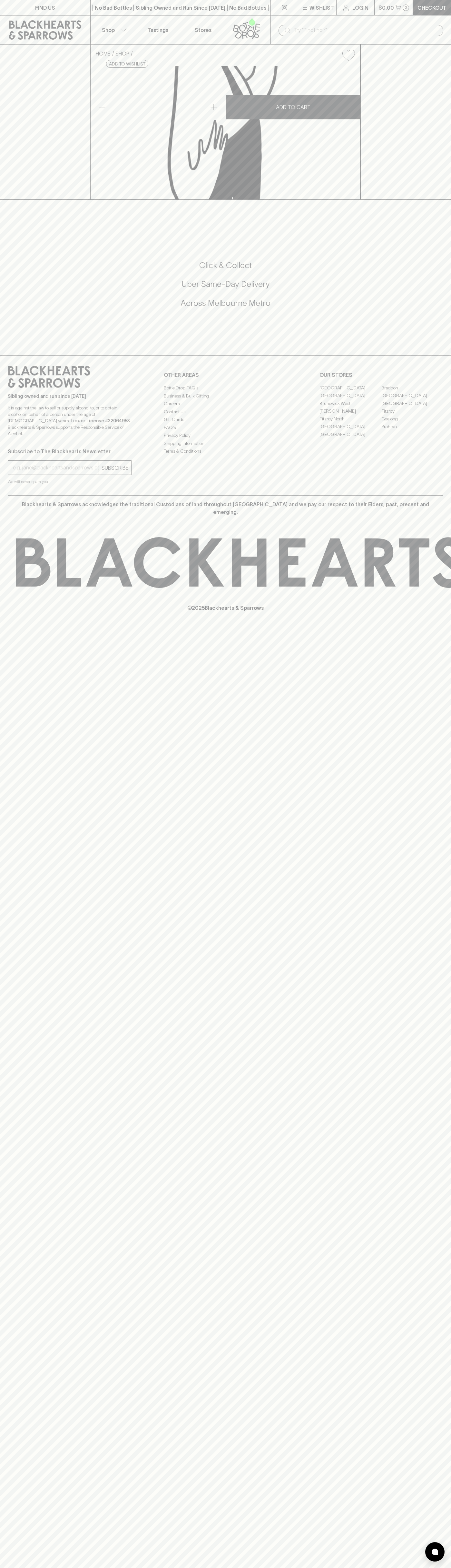
click at [364, 20] on div "​" at bounding box center [361, 30] width 181 height 29
click at [438, 438] on div "[GEOGRAPHIC_DATA] [GEOGRAPHIC_DATA] [GEOGRAPHIC_DATA] [GEOGRAPHIC_DATA] [GEOGRA…" at bounding box center [382, 411] width 124 height 54
click at [106, 1568] on html "FIND US | No Bad Bottles | Sibling Owned and Run Since [DATE] | No Bad Bottles …" at bounding box center [226, 784] width 451 height 1568
click at [31, 199] on div "HOME SHOP [PERSON_NAME]'s Chocolonely Milk Caramel Cookie 180g $10.00 Add to wi…" at bounding box center [226, 122] width 451 height 155
